Goal: Task Accomplishment & Management: Manage account settings

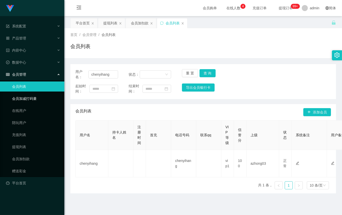
click at [31, 100] on link "会员加减打码量" at bounding box center [36, 98] width 48 height 10
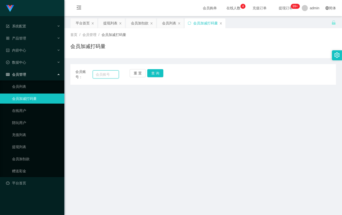
click at [103, 76] on input "text" at bounding box center [106, 74] width 26 height 8
paste input "JD8618"
type input "JD8618"
click at [159, 74] on button "查 询" at bounding box center [155, 73] width 16 height 8
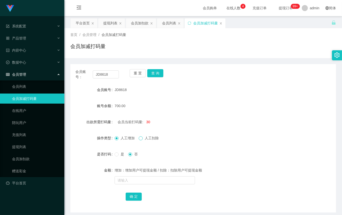
click at [141, 140] on span at bounding box center [141, 138] width 4 height 4
click at [129, 180] on input "text" at bounding box center [155, 180] width 80 height 8
type input "700"
click at [136, 195] on button "确 定" at bounding box center [134, 196] width 16 height 8
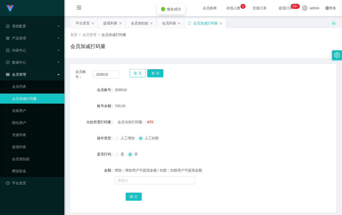
click at [139, 72] on button "重 置" at bounding box center [138, 73] width 16 height 8
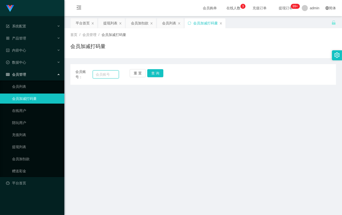
click at [109, 76] on input "text" at bounding box center [106, 74] width 26 height 8
paste input "JD8618"
type input "JD8618"
click at [157, 72] on button "查 询" at bounding box center [155, 73] width 16 height 8
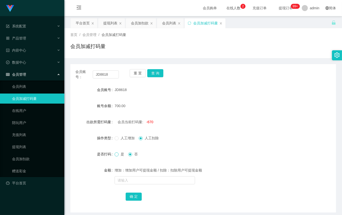
click at [118, 154] on span at bounding box center [117, 154] width 4 height 4
click at [133, 180] on input "text" at bounding box center [155, 180] width 80 height 8
type input "700"
click at [134, 196] on button "确 定" at bounding box center [134, 196] width 16 height 8
click at [153, 73] on button "查 询" at bounding box center [155, 73] width 16 height 8
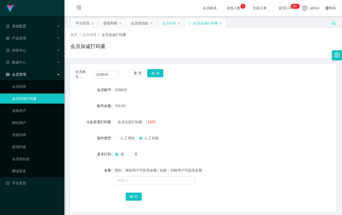
click at [166, 24] on div "会员列表" at bounding box center [169, 23] width 14 height 10
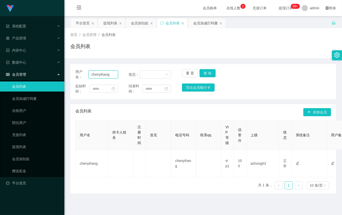
click at [106, 75] on input "chenyihang" at bounding box center [103, 74] width 30 height 8
paste input "JD8618"
type input "JD8618"
drag, startPoint x: 209, startPoint y: 72, endPoint x: 213, endPoint y: 72, distance: 4.1
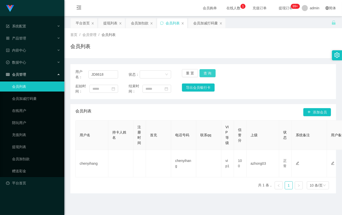
click at [209, 72] on button "查 询" at bounding box center [207, 73] width 16 height 8
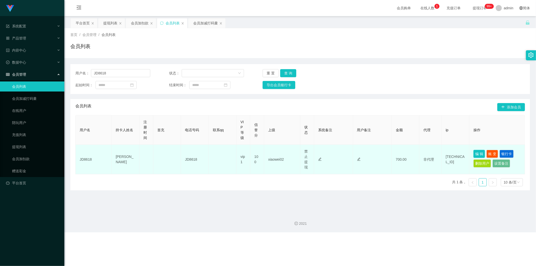
click at [342, 154] on button "编 辑" at bounding box center [479, 154] width 12 height 8
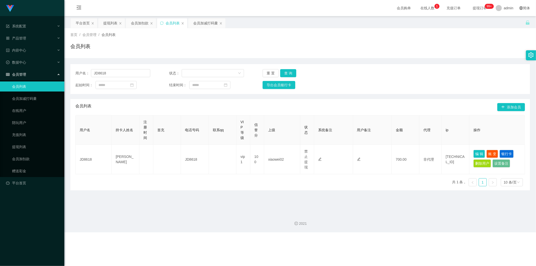
type input "JD8618"
type input "[PERSON_NAME]"
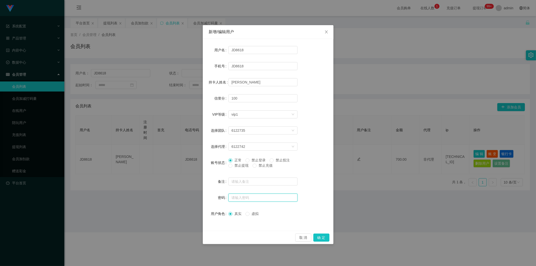
click at [250, 196] on input "text" at bounding box center [262, 197] width 69 height 8
type input "aaa123"
click at [320, 215] on button "确 定" at bounding box center [321, 237] width 16 height 8
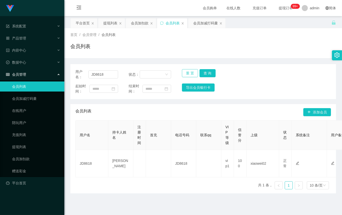
drag, startPoint x: 186, startPoint y: 74, endPoint x: 132, endPoint y: 77, distance: 54.4
click at [186, 74] on button "重 置" at bounding box center [190, 73] width 16 height 8
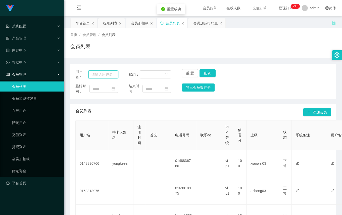
click at [107, 73] on input "text" at bounding box center [103, 74] width 30 height 8
paste input "0178430268"
type input "0178430268"
drag, startPoint x: 206, startPoint y: 72, endPoint x: 204, endPoint y: 74, distance: 2.7
click at [206, 72] on button "查 询" at bounding box center [207, 73] width 16 height 8
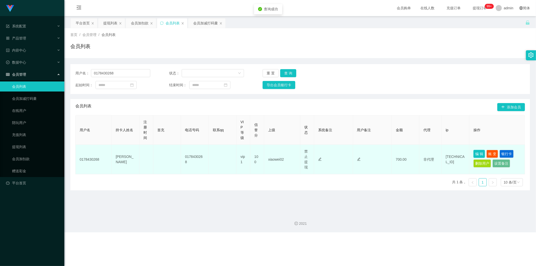
click at [342, 155] on button "编 辑" at bounding box center [479, 154] width 12 height 8
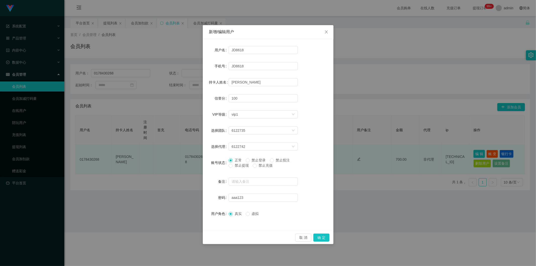
type input "0178430268"
type input "[PERSON_NAME]"
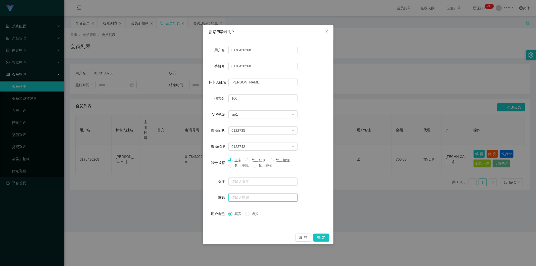
click at [247, 196] on input "text" at bounding box center [262, 197] width 69 height 8
type input "aaa123"
drag, startPoint x: 317, startPoint y: 238, endPoint x: 315, endPoint y: 242, distance: 4.8
click at [317, 215] on button "确 定" at bounding box center [321, 237] width 16 height 8
